Goal: Task Accomplishment & Management: Complete application form

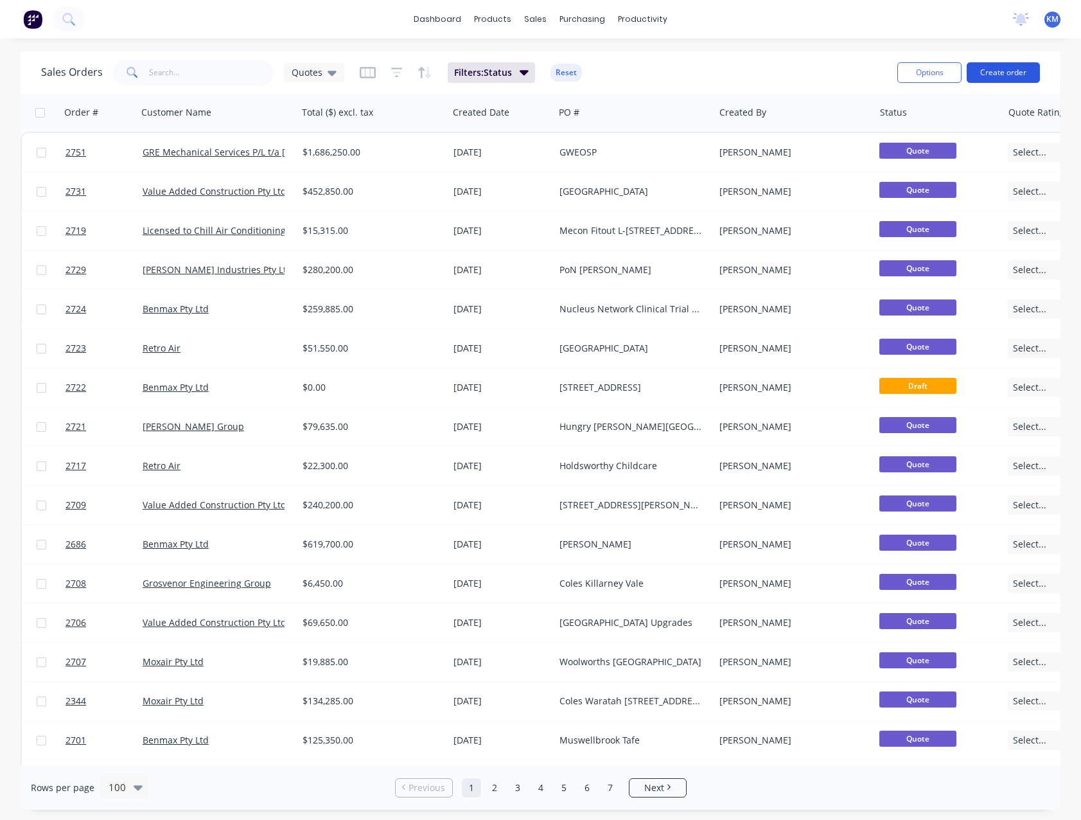
click at [985, 73] on button "Create order" at bounding box center [1003, 72] width 73 height 21
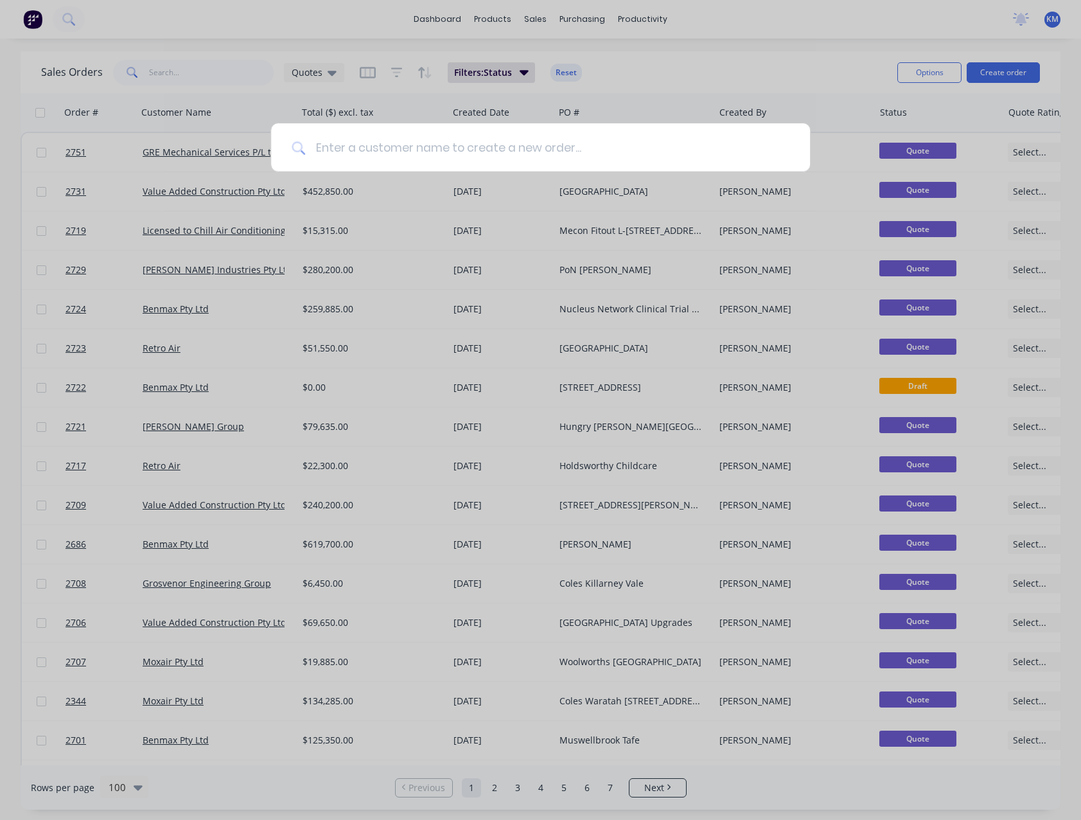
click at [330, 144] on input at bounding box center [547, 147] width 484 height 48
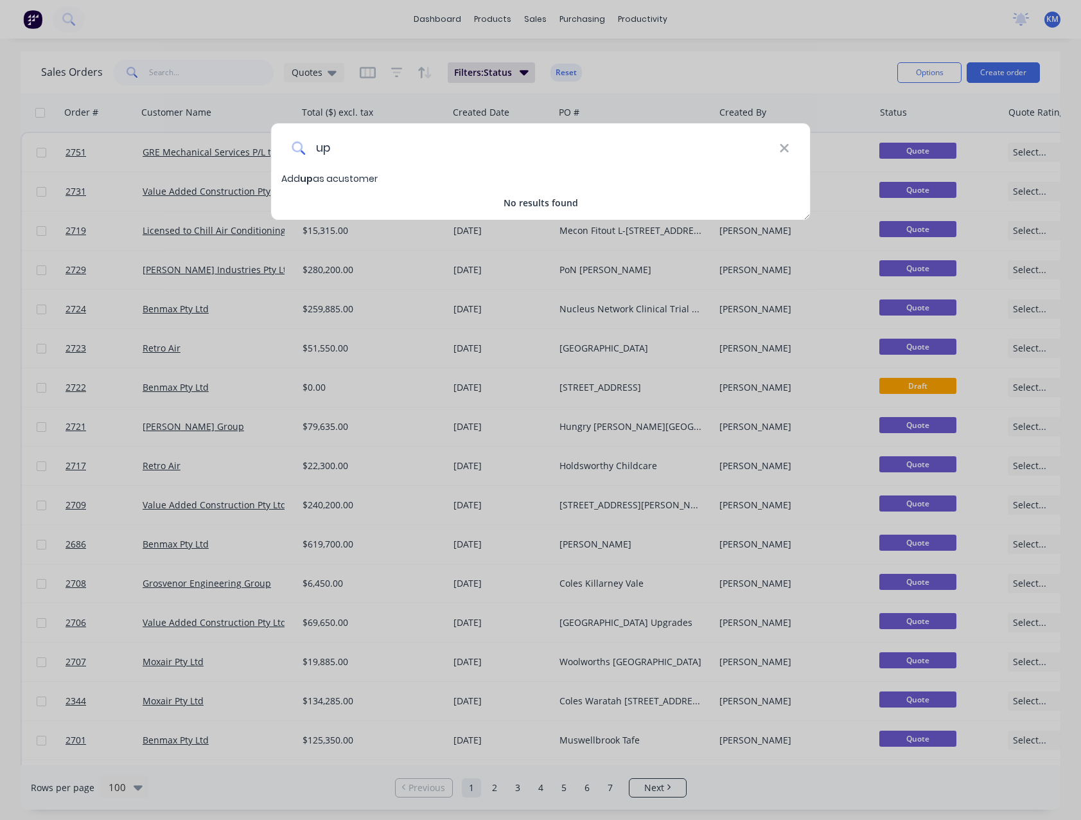
type input "u"
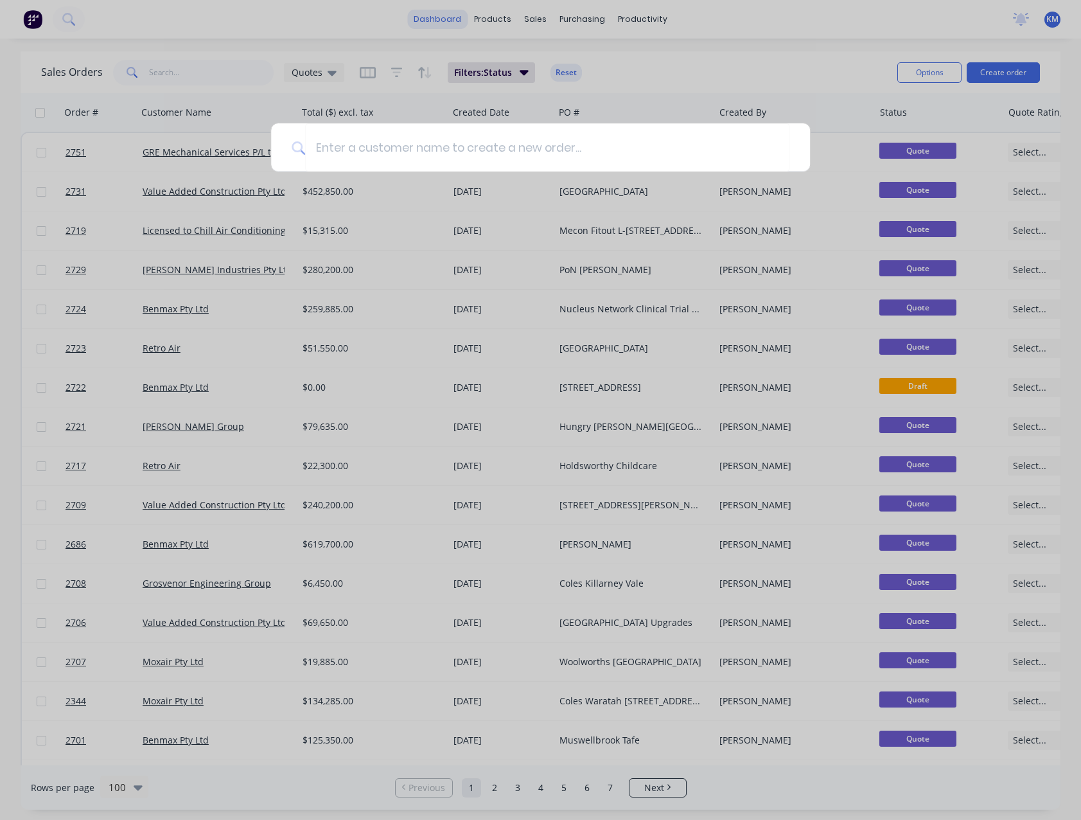
click at [429, 16] on div at bounding box center [540, 410] width 1081 height 820
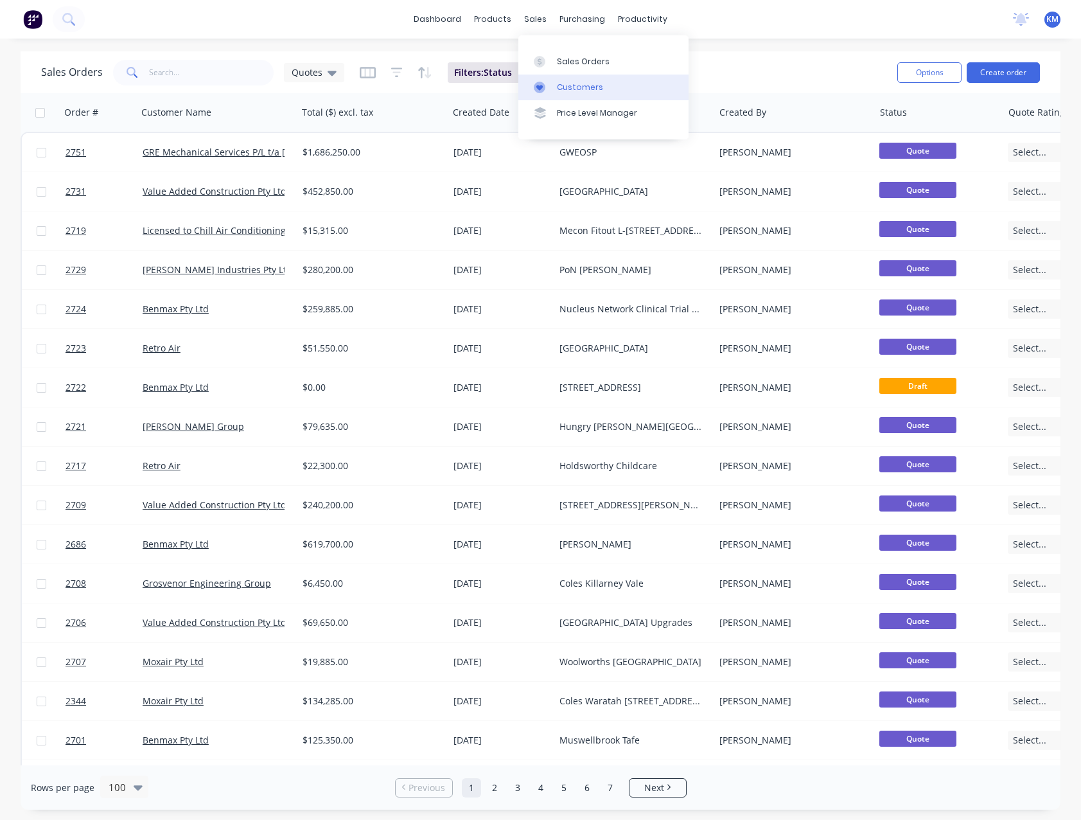
click at [563, 82] on div "Customers" at bounding box center [580, 88] width 46 height 12
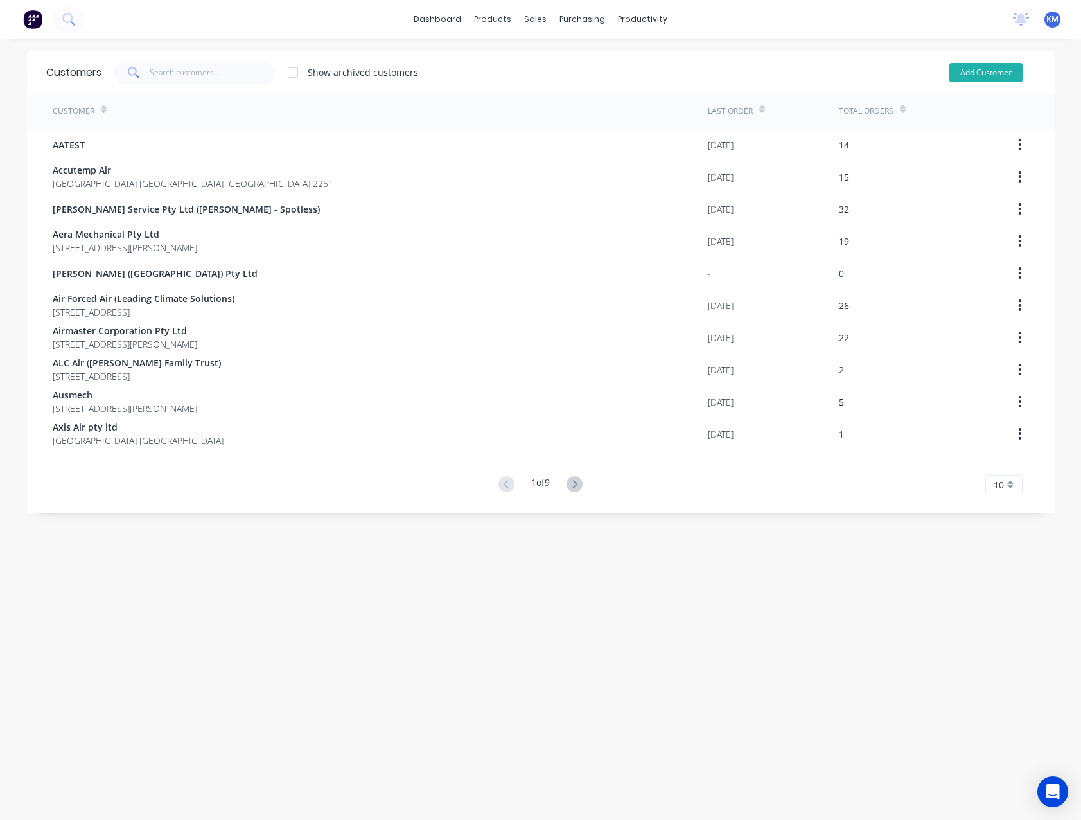
click at [1000, 72] on button "Add Customer" at bounding box center [985, 72] width 73 height 19
select select "AU"
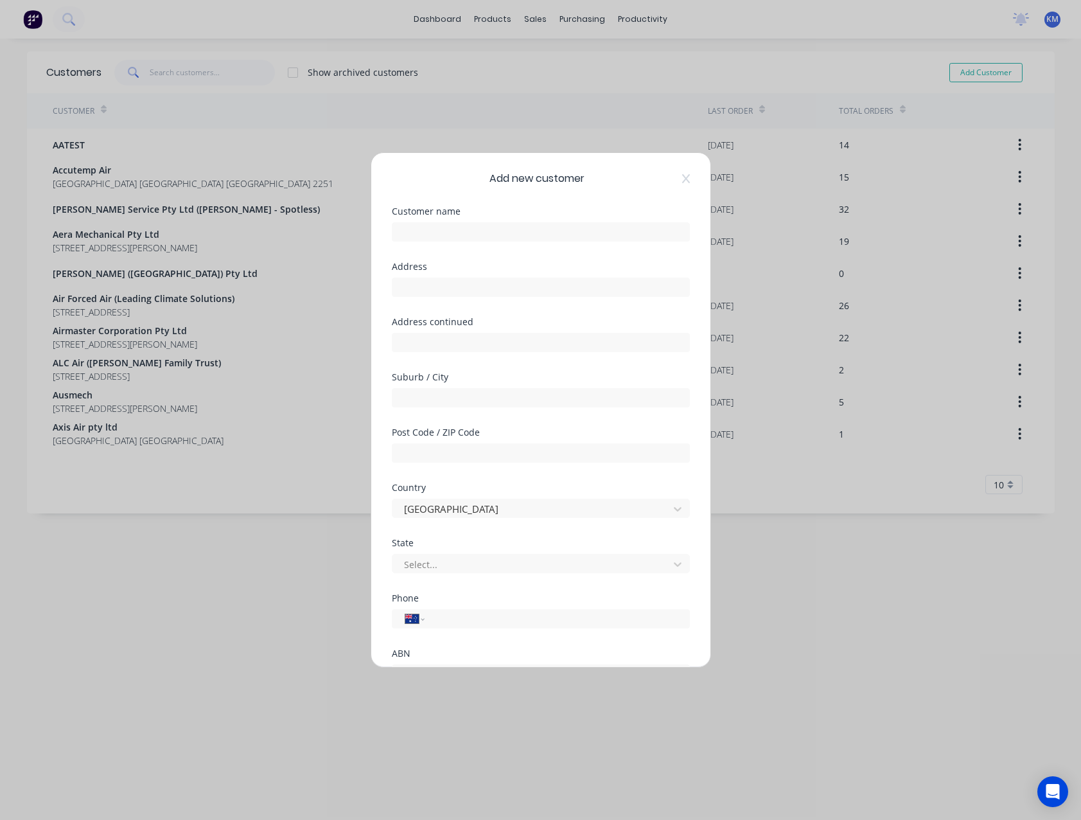
click at [480, 221] on div at bounding box center [541, 230] width 298 height 22
click at [477, 230] on input "text" at bounding box center [541, 231] width 298 height 19
type input "Upspec Air Conditioning"
click at [641, 293] on input "text" at bounding box center [541, 286] width 298 height 19
click at [491, 290] on input "text" at bounding box center [541, 286] width 298 height 19
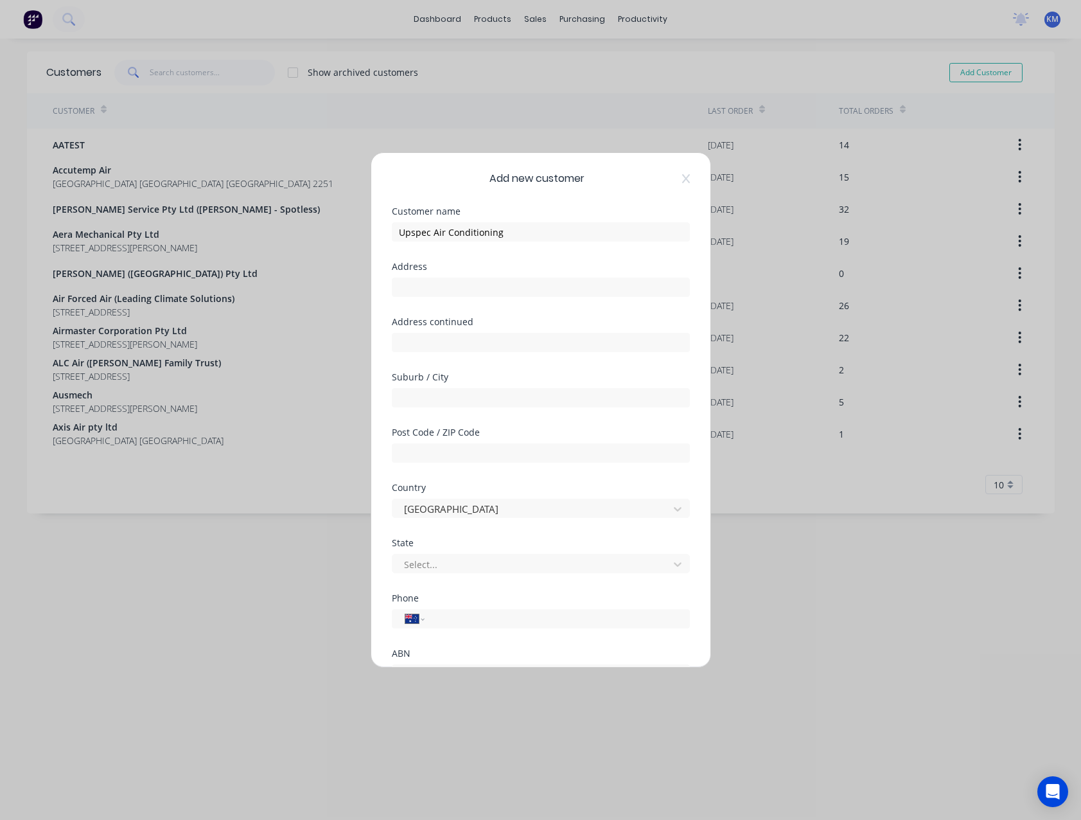
click at [627, 313] on div "Address" at bounding box center [541, 289] width 298 height 55
click at [427, 283] on input "text" at bounding box center [541, 286] width 298 height 19
type input "PO Box 401"
click at [461, 395] on input "text" at bounding box center [541, 397] width 298 height 19
type input "[GEOGRAPHIC_DATA]"
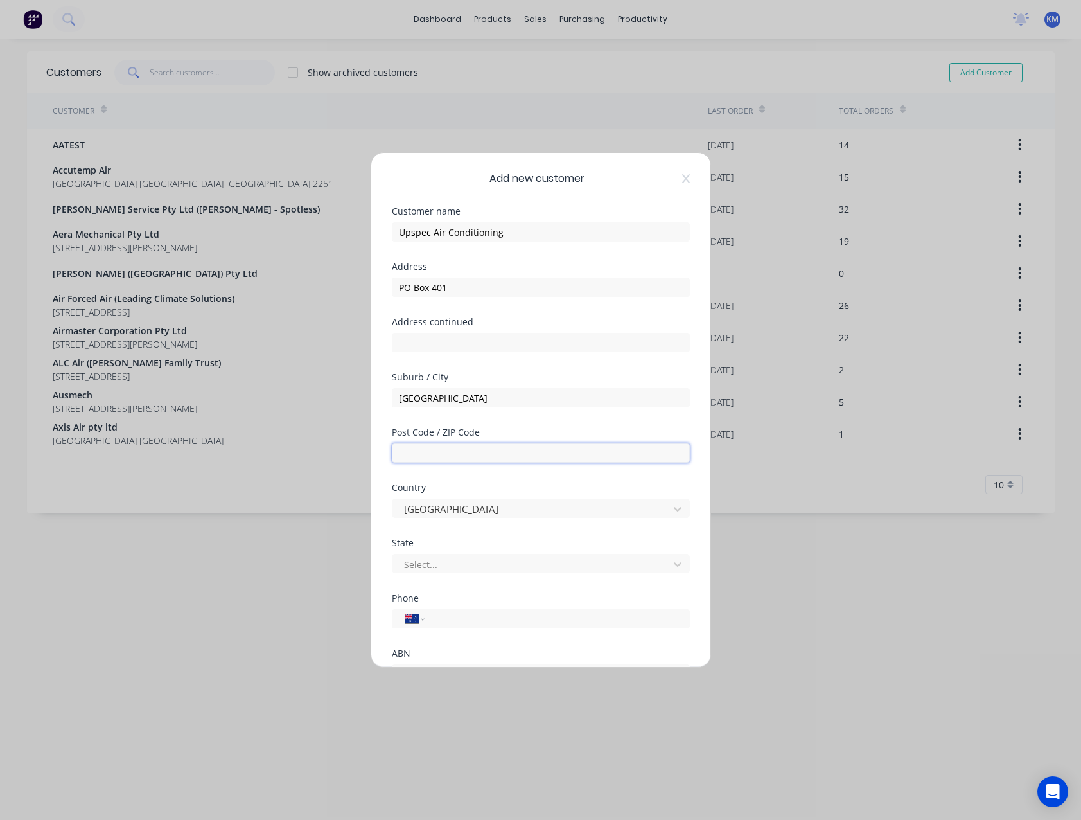
click at [553, 455] on input "text" at bounding box center [541, 452] width 298 height 19
type input "2084"
click at [513, 560] on div at bounding box center [533, 564] width 260 height 16
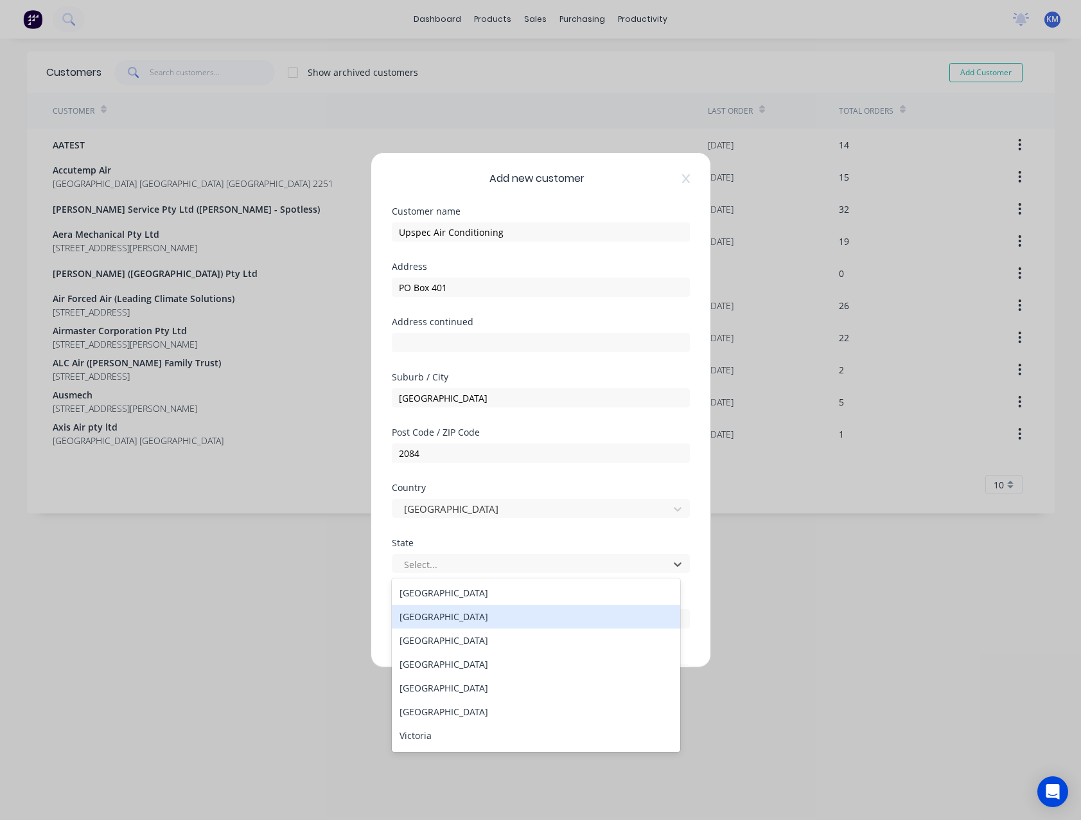
click at [509, 606] on div "[GEOGRAPHIC_DATA]" at bounding box center [536, 616] width 288 height 24
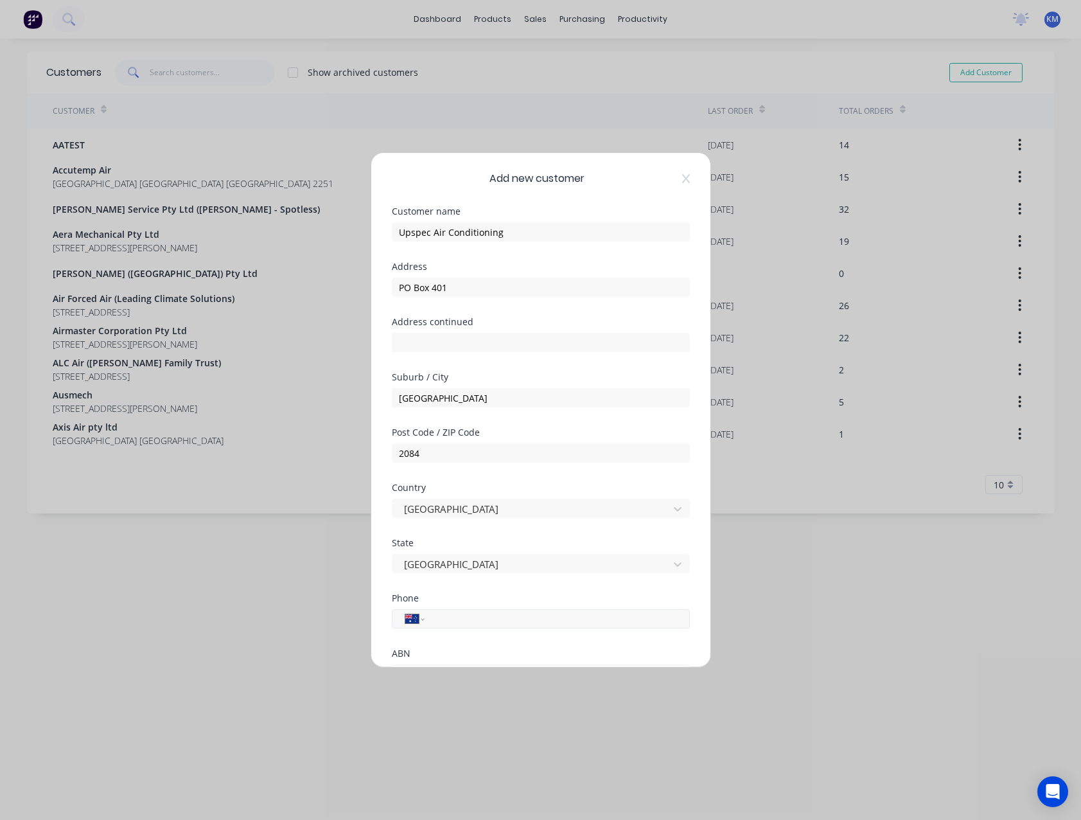
click at [507, 619] on input "tel" at bounding box center [555, 619] width 242 height 15
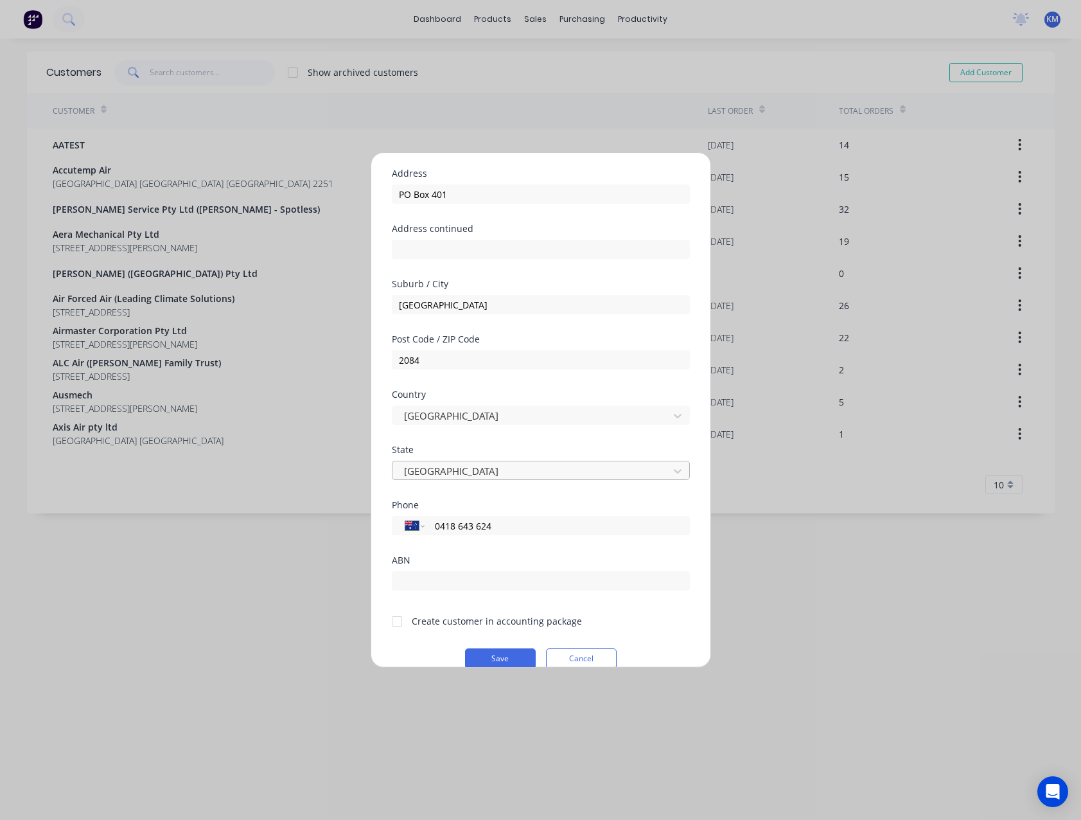
scroll to position [113, 0]
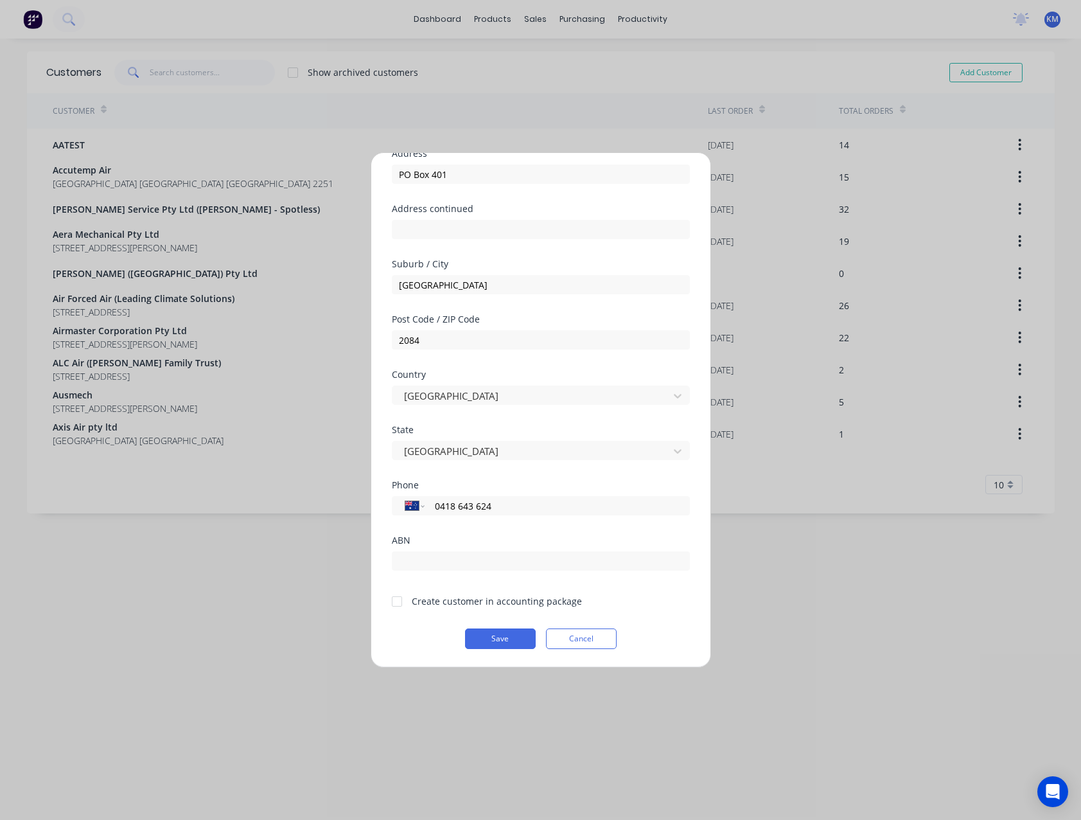
type input "0418 643 624"
drag, startPoint x: 394, startPoint y: 600, endPoint x: 420, endPoint y: 607, distance: 27.3
click at [409, 605] on div at bounding box center [397, 601] width 26 height 26
click at [506, 645] on button "Save" at bounding box center [500, 638] width 71 height 21
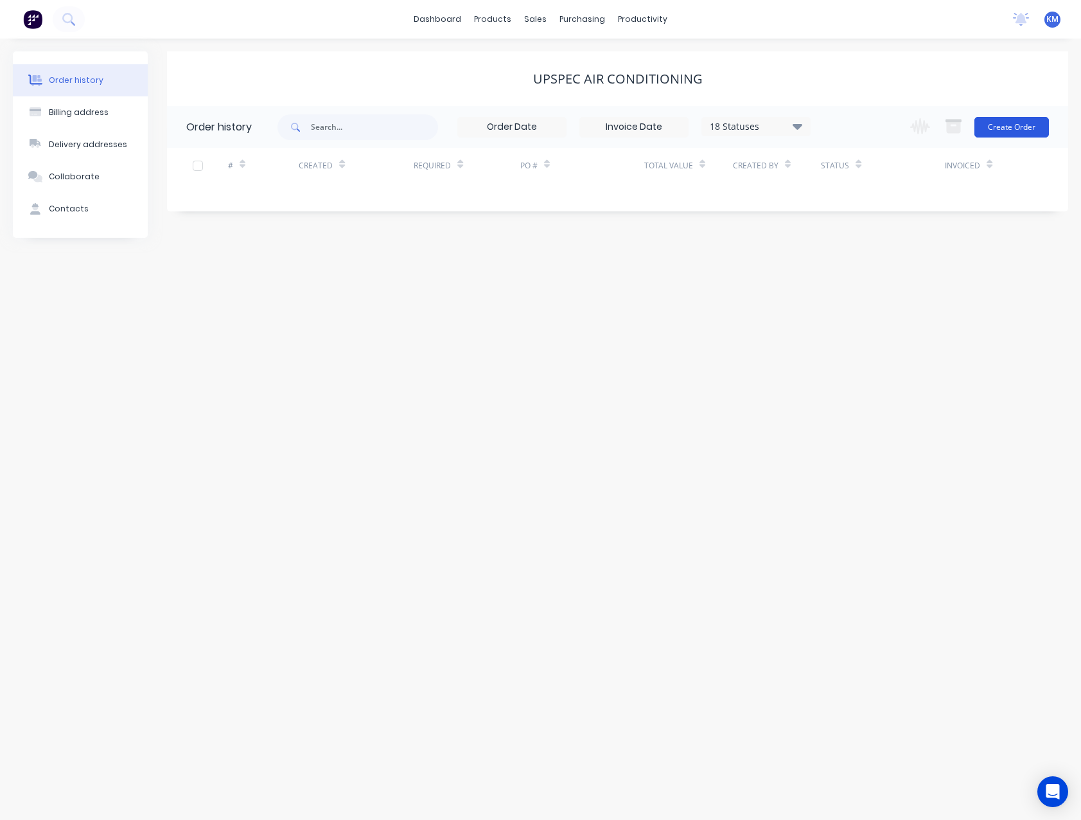
click at [992, 134] on button "Create Order" at bounding box center [1011, 127] width 75 height 21
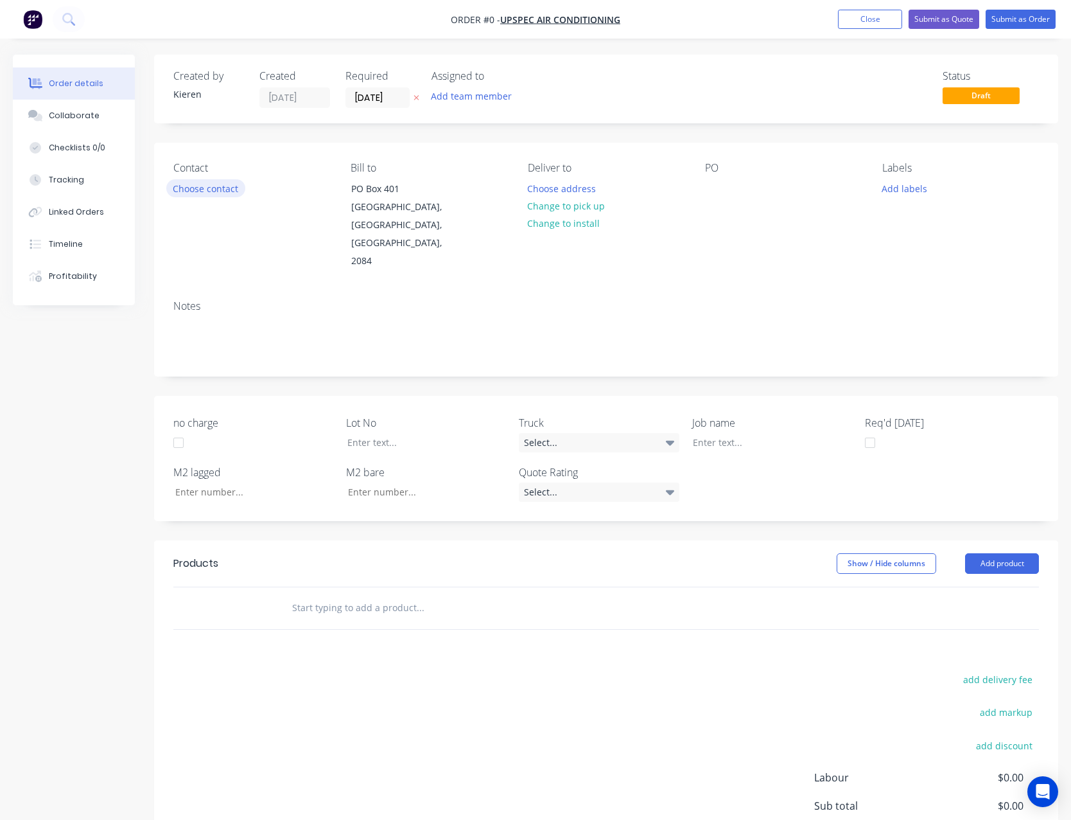
click at [216, 193] on button "Choose contact" at bounding box center [205, 187] width 79 height 17
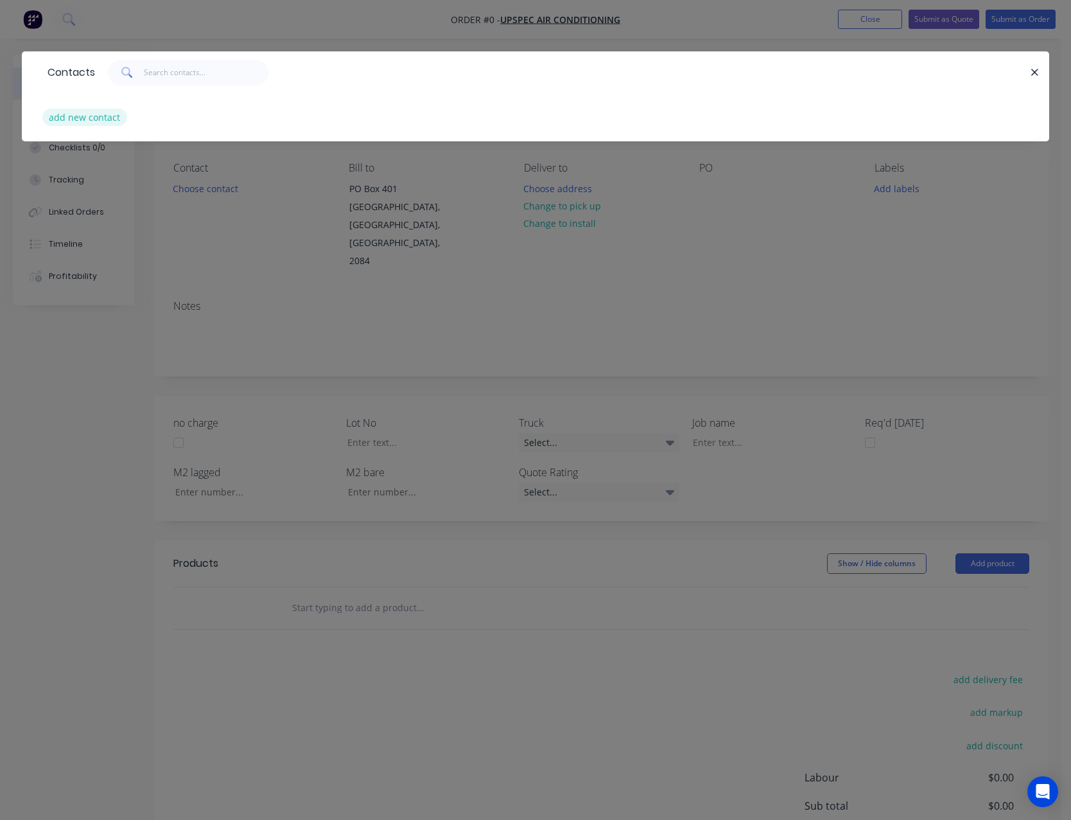
click at [92, 122] on button "add new contact" at bounding box center [84, 117] width 85 height 17
select select "AU"
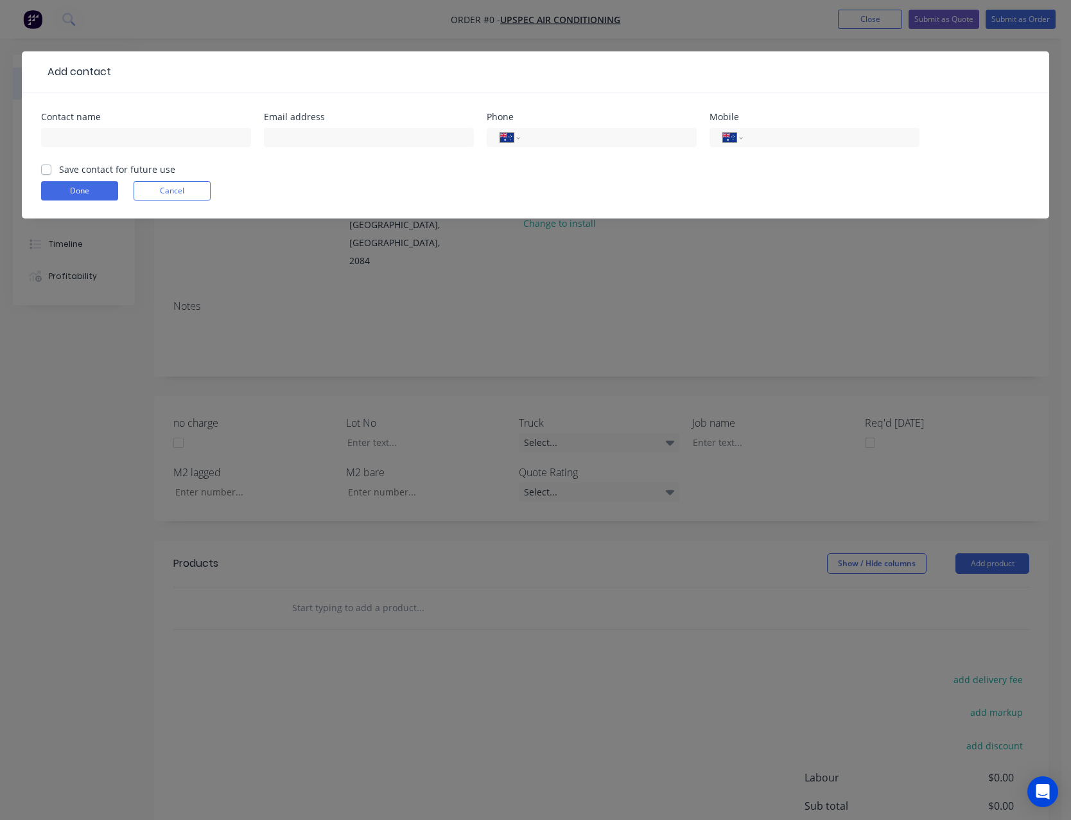
click at [162, 148] on div at bounding box center [146, 144] width 210 height 38
click at [165, 136] on input "text" at bounding box center [146, 137] width 210 height 19
type input "[PERSON_NAME]"
type input "[PERSON_NAME][EMAIL_ADDRESS][DOMAIN_NAME]"
click at [573, 140] on input "tel" at bounding box center [606, 137] width 154 height 15
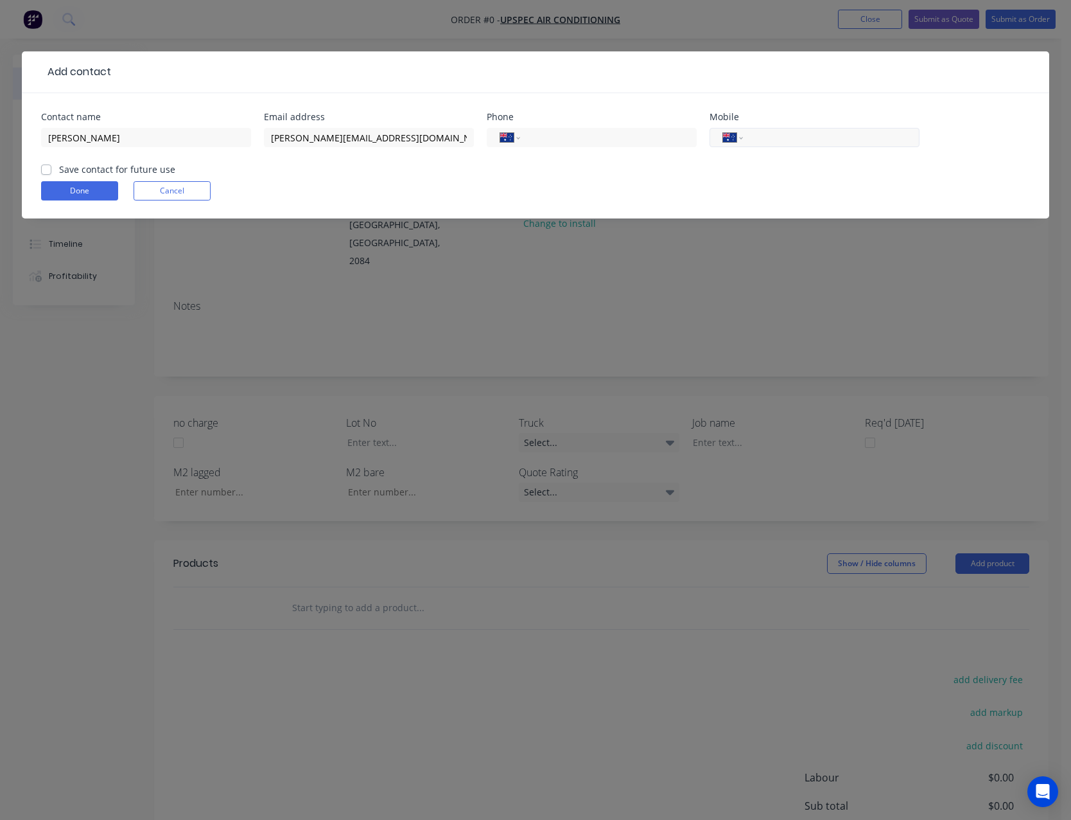
click at [750, 143] on div "International [GEOGRAPHIC_DATA] [GEOGRAPHIC_DATA] [GEOGRAPHIC_DATA] [GEOGRAPHIC…" at bounding box center [815, 137] width 210 height 19
click at [759, 139] on input "tel" at bounding box center [829, 137] width 154 height 15
type input "0418 643 624"
click at [59, 170] on label "Save contact for future use" at bounding box center [117, 169] width 116 height 13
click at [48, 170] on input "Save contact for future use" at bounding box center [46, 169] width 10 height 12
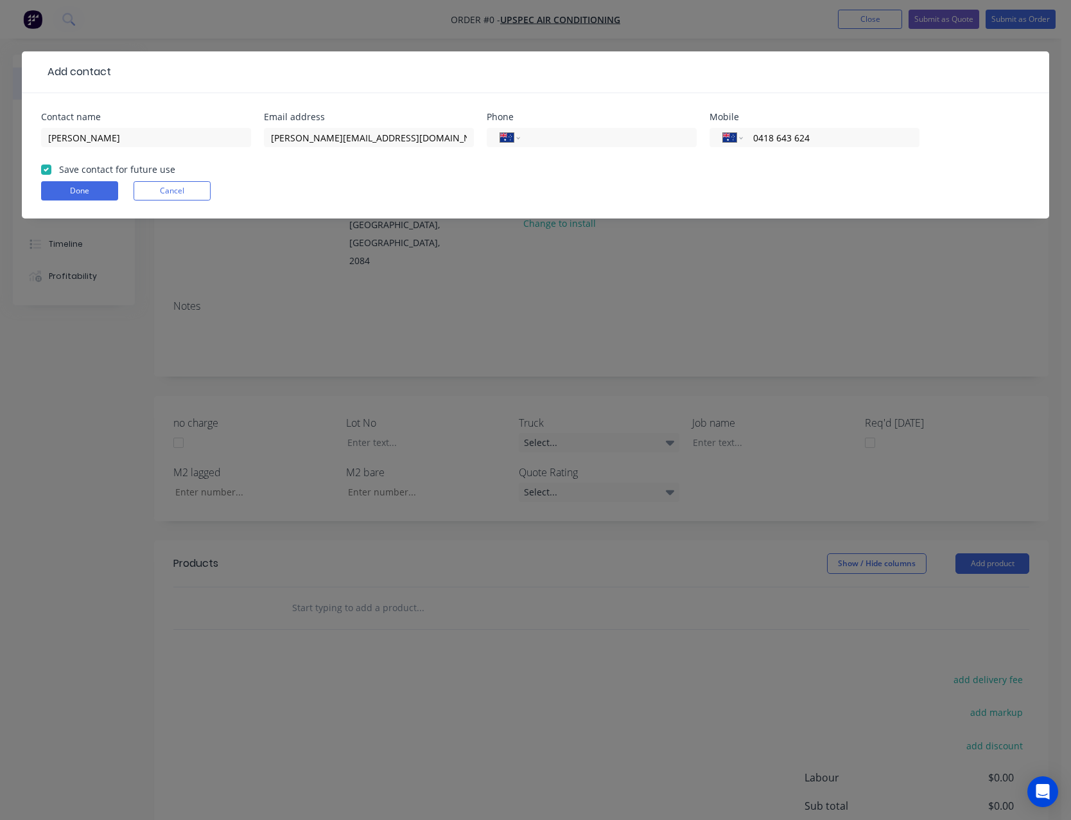
checkbox input "true"
click at [69, 197] on button "Done" at bounding box center [79, 190] width 77 height 19
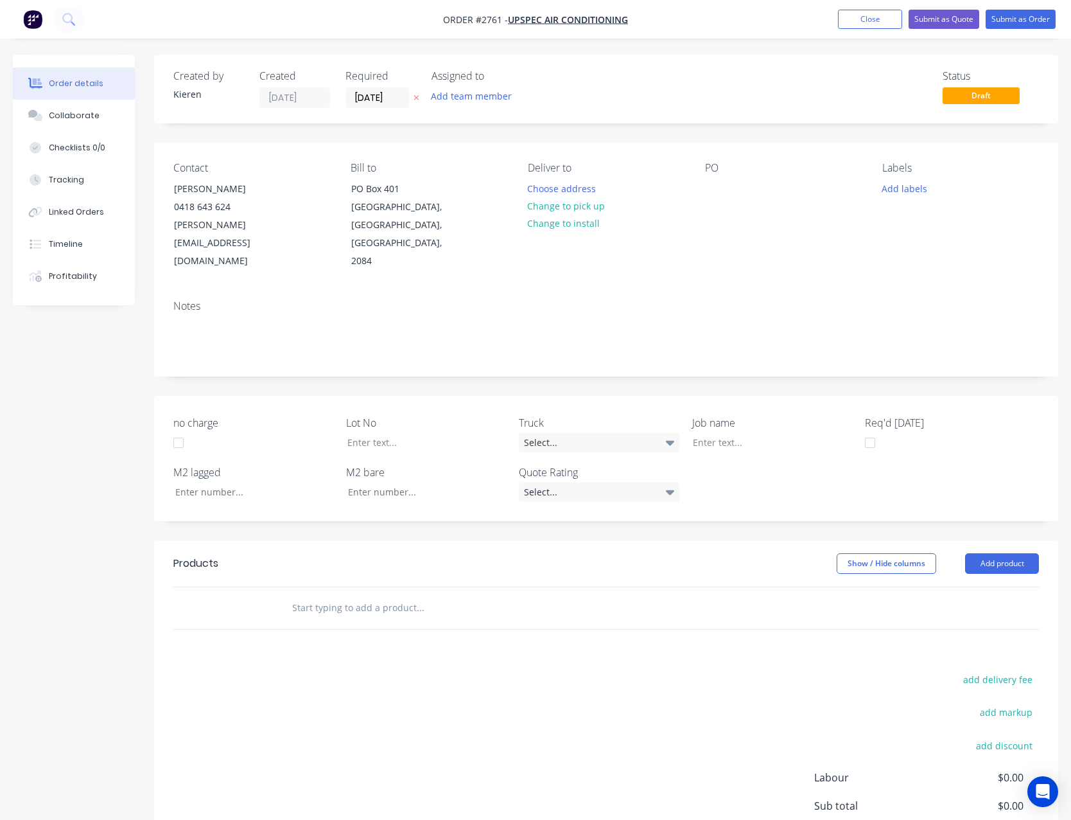
drag, startPoint x: 705, startPoint y: 184, endPoint x: 725, endPoint y: 209, distance: 31.1
click at [706, 185] on div "Contact [PERSON_NAME] [PHONE_NUMBER] [EMAIL_ADDRESS][DOMAIN_NAME] Bill to [STRE…" at bounding box center [606, 216] width 904 height 147
click at [705, 188] on div "Contact [PERSON_NAME] [PHONE_NUMBER] [EMAIL_ADDRESS][DOMAIN_NAME] Bill to [STRE…" at bounding box center [606, 216] width 904 height 147
click at [714, 185] on div at bounding box center [715, 188] width 21 height 19
click at [998, 553] on button "Add product" at bounding box center [1002, 563] width 74 height 21
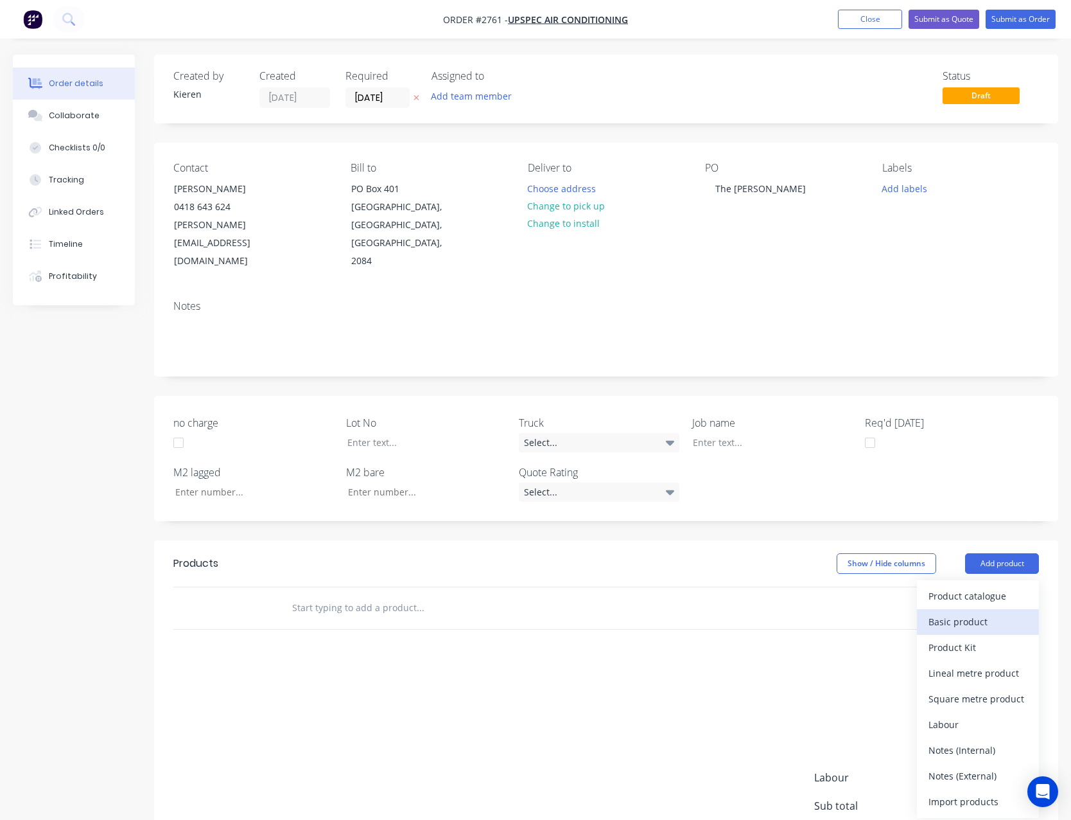
click at [986, 612] on div "Basic product" at bounding box center [978, 621] width 99 height 19
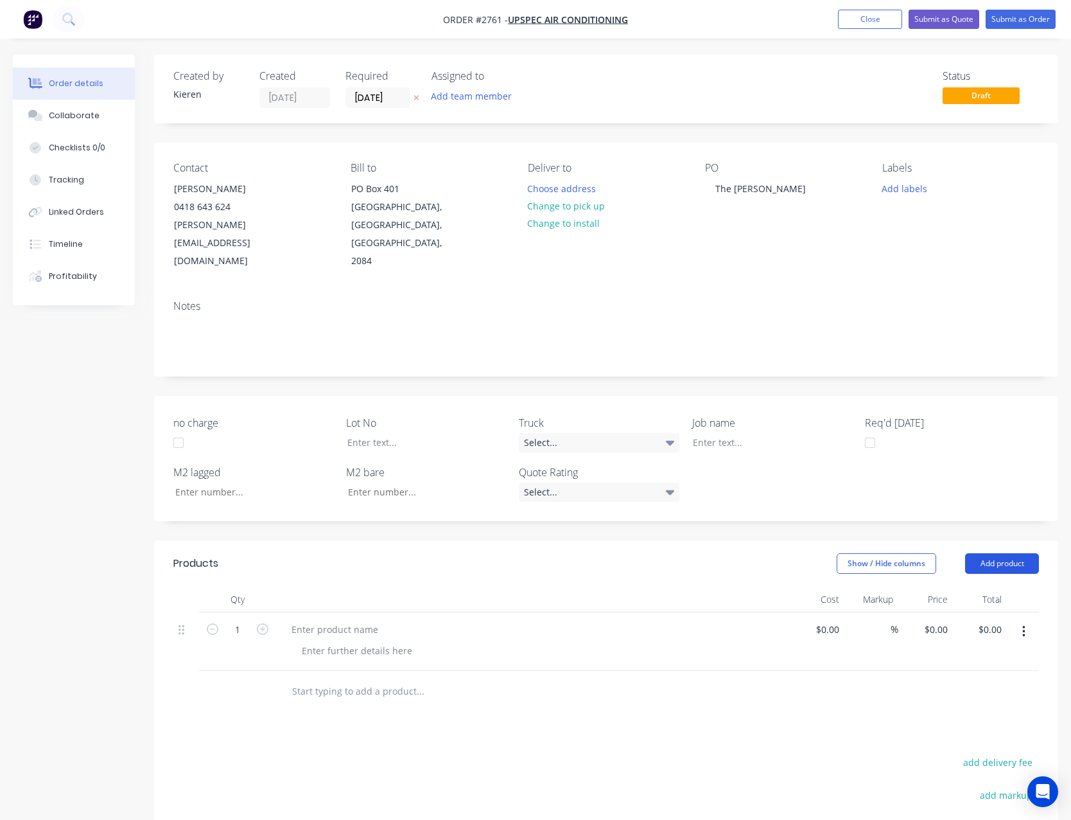
click at [992, 553] on button "Add product" at bounding box center [1002, 563] width 74 height 21
drag, startPoint x: 977, startPoint y: 582, endPoint x: 980, endPoint y: 575, distance: 7.5
click at [978, 612] on div "Basic product" at bounding box center [978, 621] width 99 height 19
click at [987, 553] on button "Add product" at bounding box center [1002, 563] width 74 height 21
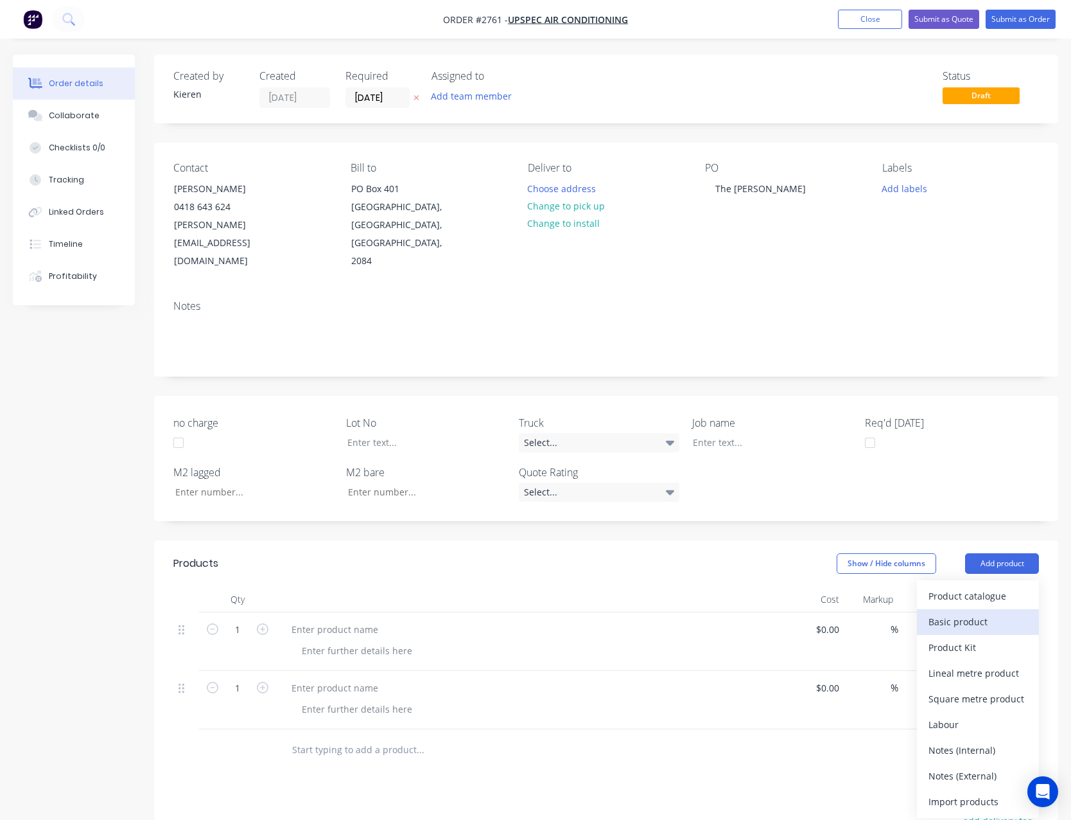
click at [975, 612] on div "Basic product" at bounding box center [978, 621] width 99 height 19
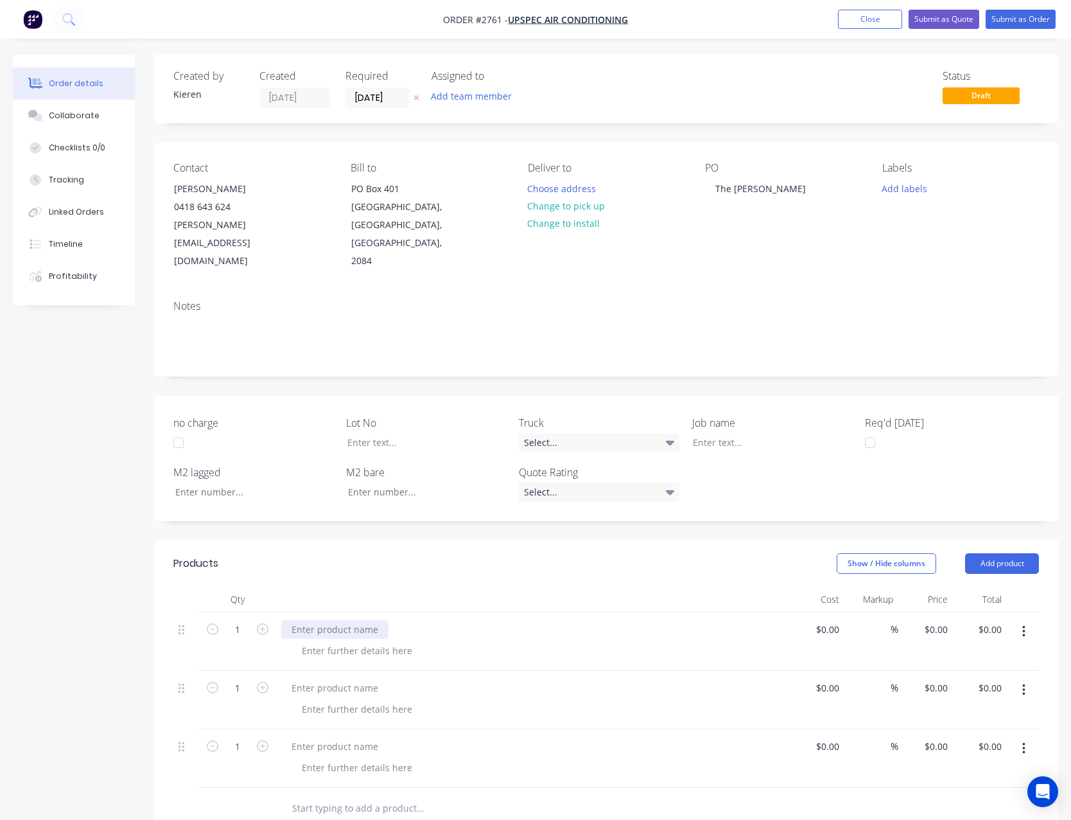
click at [344, 620] on div at bounding box center [334, 629] width 107 height 19
click at [331, 678] on div at bounding box center [334, 687] width 107 height 19
click at [331, 737] on div at bounding box center [334, 746] width 107 height 19
click at [321, 737] on div at bounding box center [334, 746] width 107 height 19
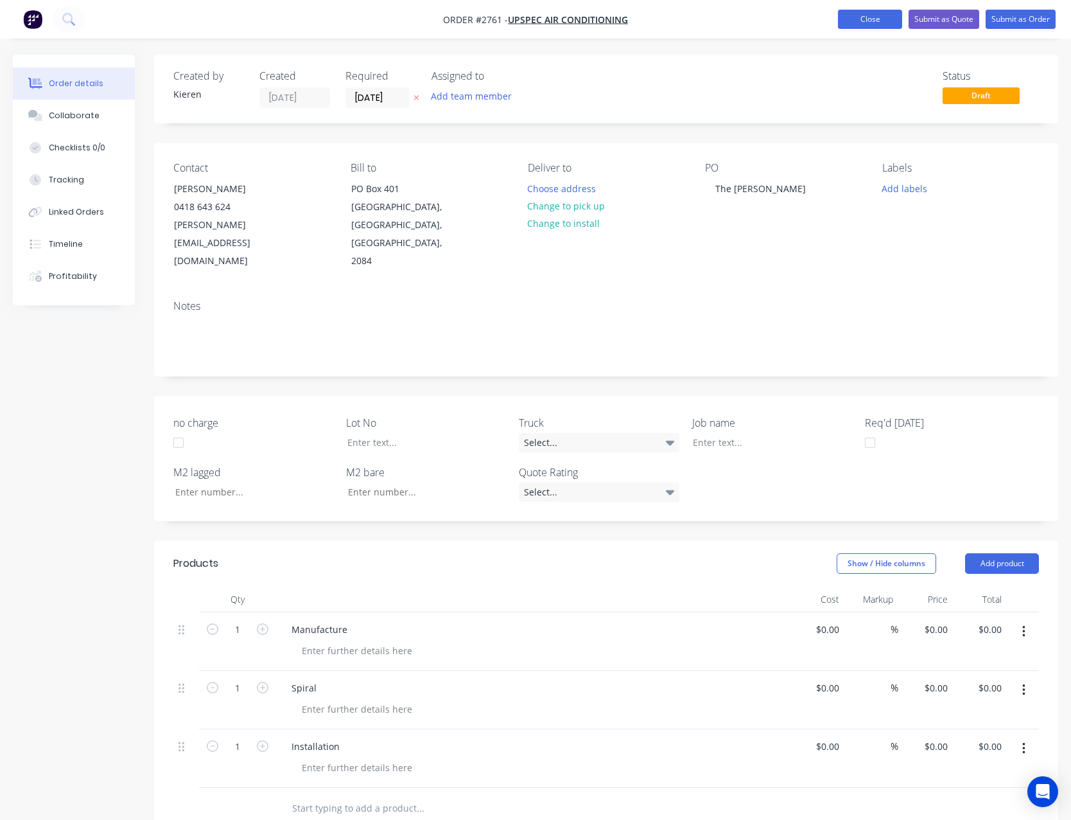
click at [877, 18] on button "Close" at bounding box center [870, 19] width 64 height 19
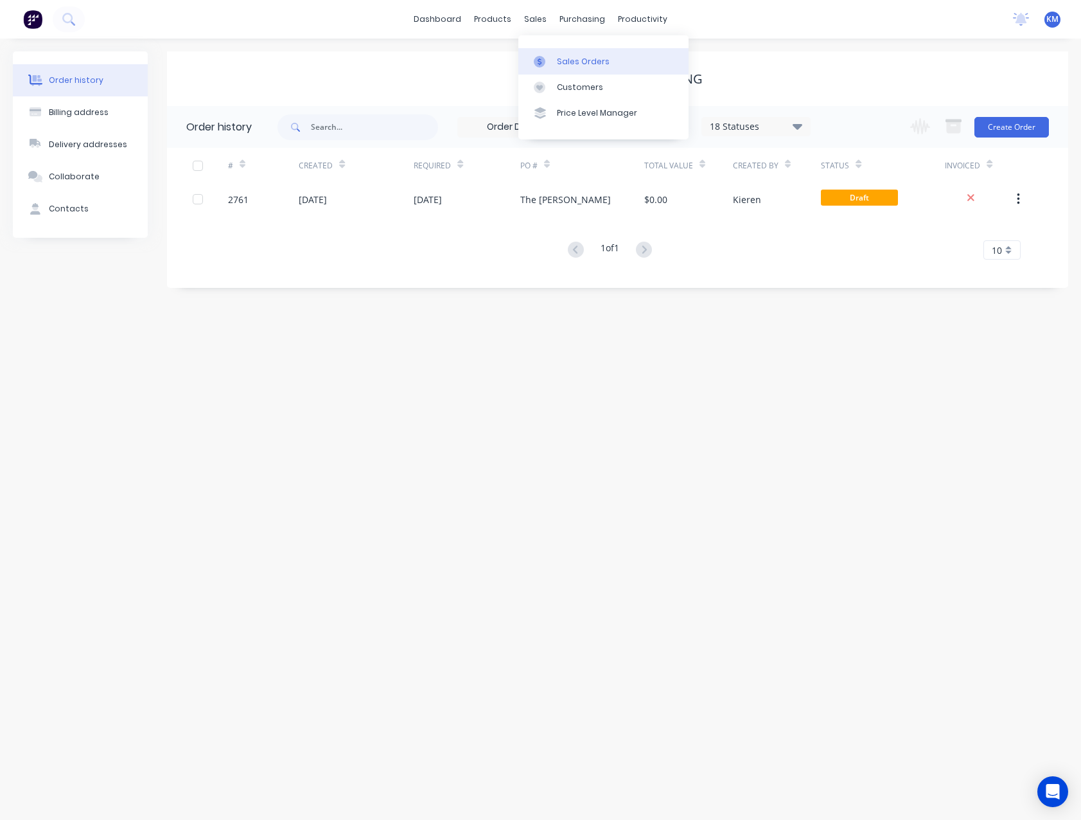
click at [573, 66] on div "Sales Orders" at bounding box center [583, 62] width 53 height 12
